Goal: Information Seeking & Learning: Learn about a topic

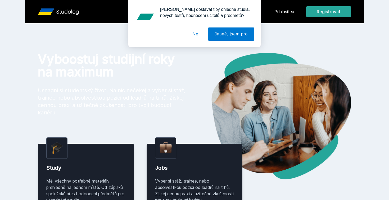
click at [285, 7] on div "[PERSON_NAME] dostávat tipy ohledně studia, nových testů, hodnocení učitelů a p…" at bounding box center [194, 23] width 389 height 47
click at [285, 11] on div "[PERSON_NAME] dostávat tipy ohledně studia, nových testů, hodnocení učitelů a p…" at bounding box center [194, 23] width 389 height 47
click at [191, 34] on button "Ne" at bounding box center [195, 34] width 19 height 13
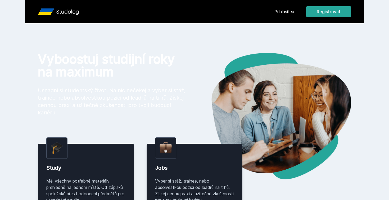
click at [290, 12] on link "Přihlásit se" at bounding box center [285, 11] width 21 height 6
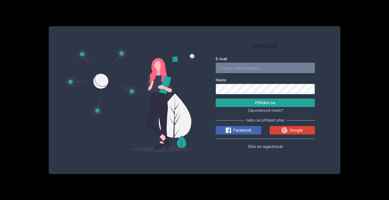
type input "[EMAIL_ADDRESS][DOMAIN_NAME]"
click at [263, 104] on button "Přihlásit se" at bounding box center [265, 103] width 99 height 8
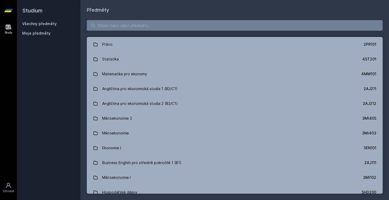
click at [142, 25] on input "search" at bounding box center [235, 25] width 296 height 11
paste input "4SA321"
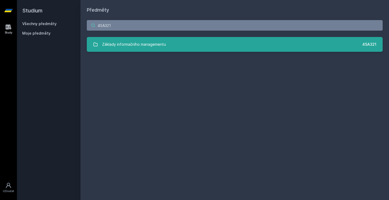
type input "4SA321"
click at [140, 42] on div "Základy informačního managementu" at bounding box center [134, 44] width 64 height 11
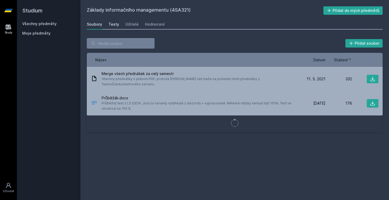
click at [113, 23] on div "Testy" at bounding box center [114, 24] width 11 height 5
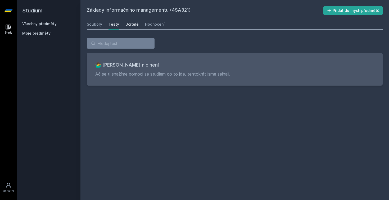
click at [128, 26] on div "Učitelé" at bounding box center [132, 24] width 13 height 5
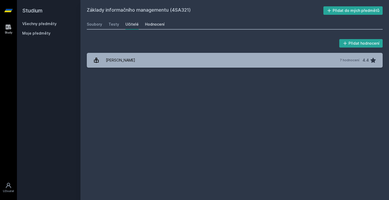
click at [158, 25] on div "Hodnocení" at bounding box center [155, 24] width 20 height 5
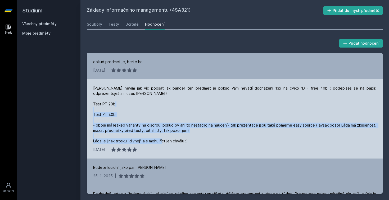
drag, startPoint x: 102, startPoint y: 127, endPoint x: 193, endPoint y: 144, distance: 92.0
click at [193, 144] on div "[PERSON_NAME] nevím jak víc popsat jak banger ten předmět je pokud Vám nevadí d…" at bounding box center [235, 118] width 296 height 79
click at [193, 144] on div "[PERSON_NAME] nevím jak víc popsat jak banger ten předmět je pokud Vám nevadí d…" at bounding box center [234, 115] width 283 height 58
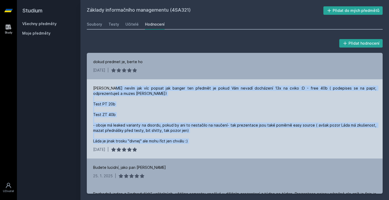
drag, startPoint x: 193, startPoint y: 144, endPoint x: 114, endPoint y: 89, distance: 95.2
click at [114, 90] on div "[PERSON_NAME] nevím jak víc popsat jak banger ten předmět je pokud Vám nevadí d…" at bounding box center [234, 115] width 283 height 58
click at [114, 89] on div "[PERSON_NAME] nevím jak víc popsat jak banger ten předmět je pokud Vám nevadí d…" at bounding box center [234, 115] width 283 height 58
drag, startPoint x: 114, startPoint y: 89, endPoint x: 189, endPoint y: 153, distance: 97.9
click at [189, 152] on div "[PERSON_NAME] nevím jak víc popsat jak banger ten předmět je pokud Vám nevadí d…" at bounding box center [235, 118] width 296 height 79
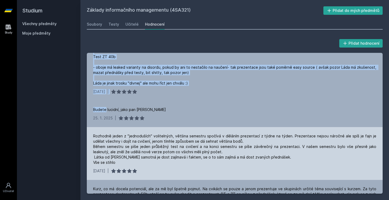
scroll to position [52, 0]
